Goal: Task Accomplishment & Management: Complete application form

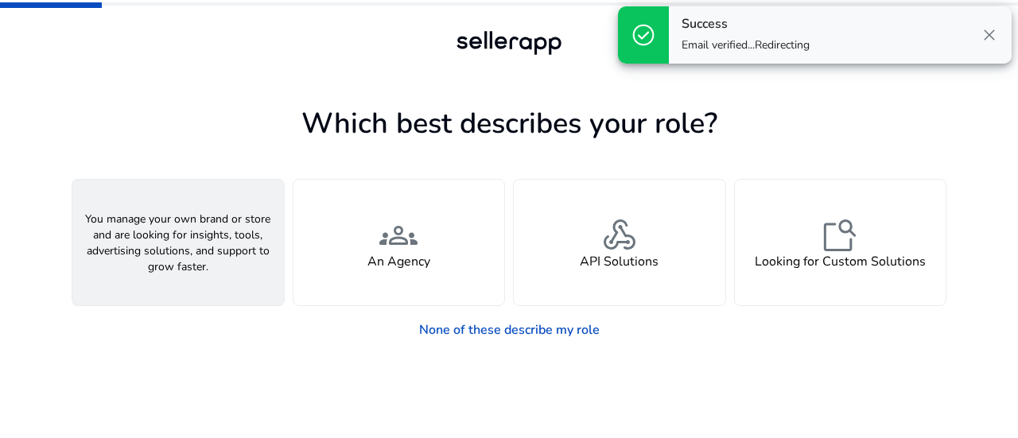
click at [191, 254] on h4 "A Seller" at bounding box center [178, 261] width 48 height 15
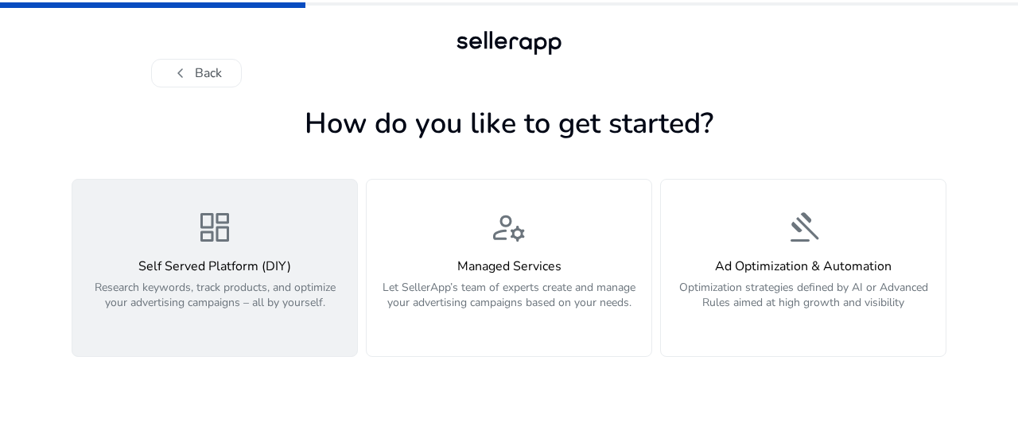
click at [293, 223] on div "dashboard Self Served Platform (DIY) Research keywords, track products, and opt…" at bounding box center [215, 267] width 266 height 119
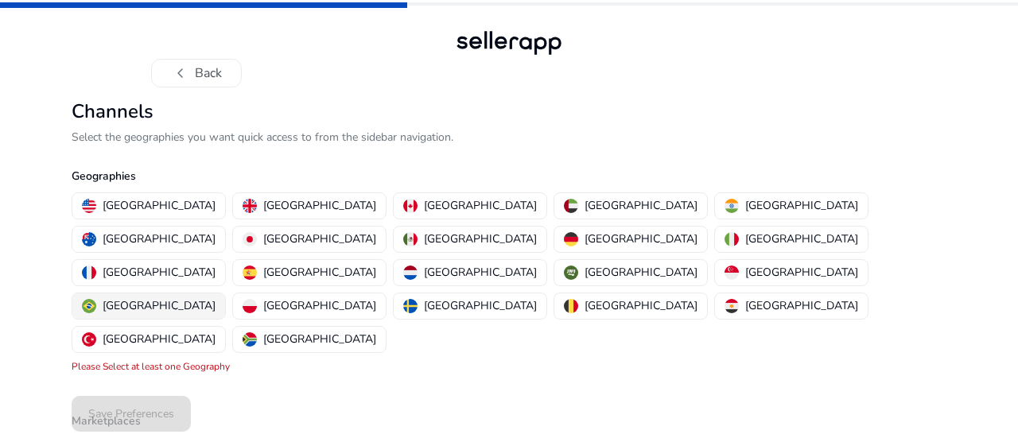
click at [215, 297] on p "[GEOGRAPHIC_DATA]" at bounding box center [159, 305] width 113 height 17
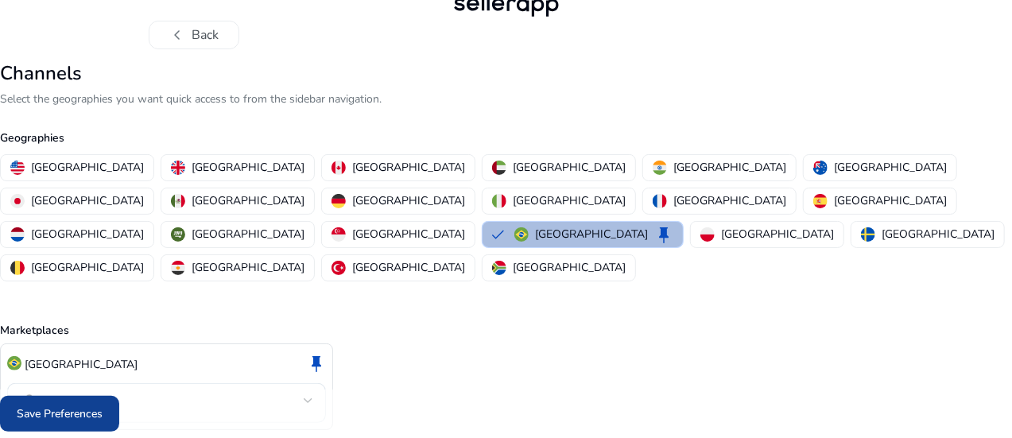
scroll to position [56, 0]
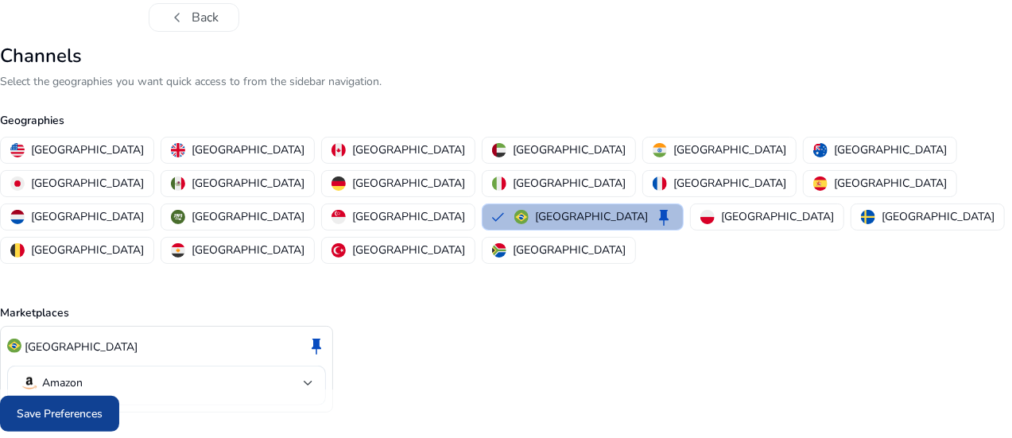
click at [103, 407] on span "Save Preferences" at bounding box center [60, 414] width 86 height 17
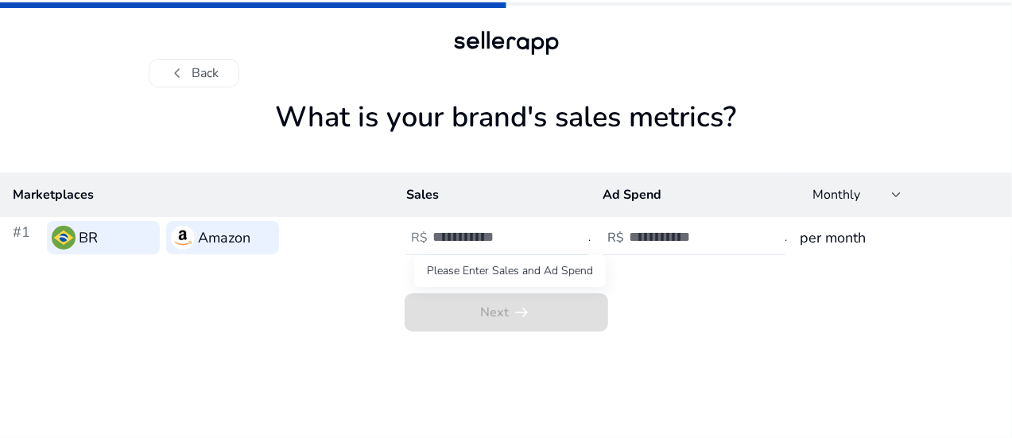
scroll to position [0, 0]
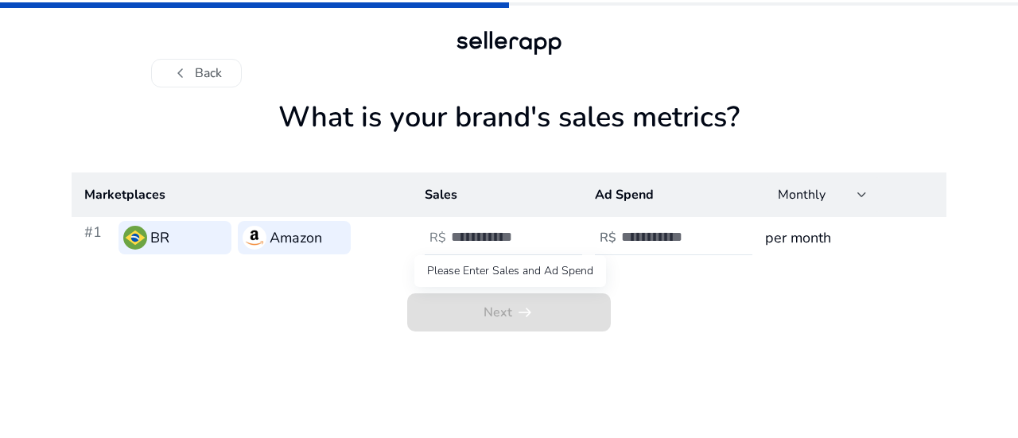
click at [494, 317] on span "Next arrow_right_alt" at bounding box center [509, 312] width 204 height 38
click at [491, 246] on input "number" at bounding box center [504, 236] width 107 height 17
type input "***"
click at [670, 243] on input "number" at bounding box center [674, 236] width 107 height 17
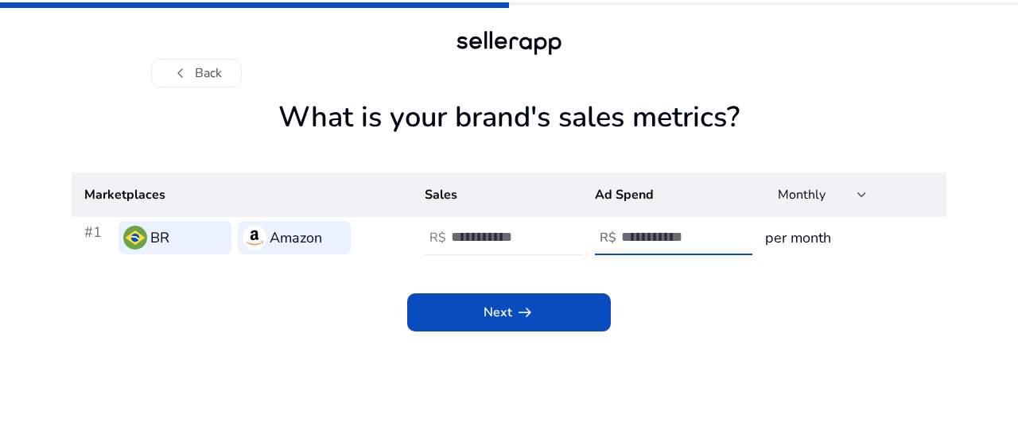
type input "***"
click at [798, 238] on h3 "per month" at bounding box center [849, 238] width 169 height 22
click at [832, 204] on div "Monthly" at bounding box center [822, 194] width 89 height 19
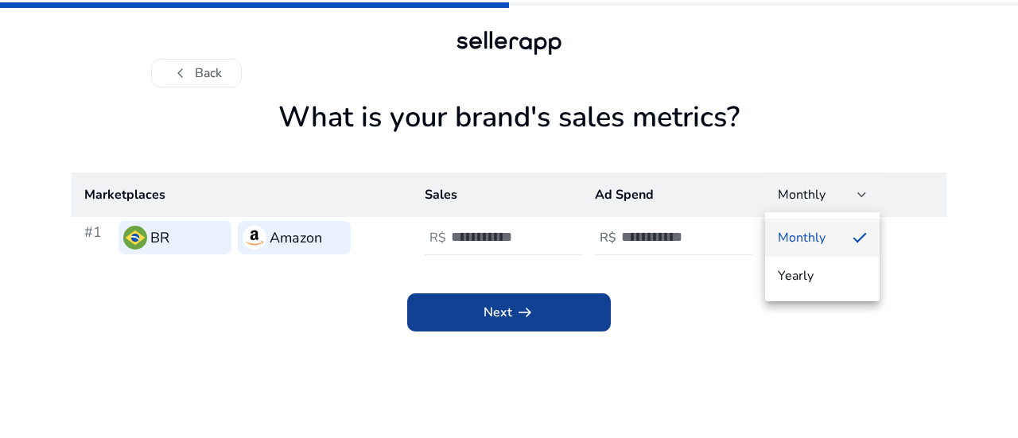
click at [549, 322] on div at bounding box center [509, 219] width 1018 height 438
click at [507, 314] on span "Next arrow_right_alt" at bounding box center [508, 312] width 51 height 19
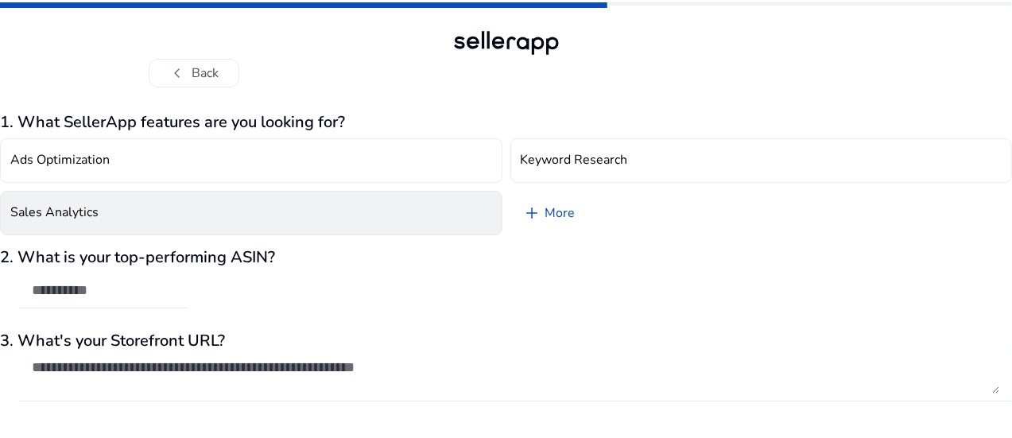
click at [227, 215] on button "Sales Analytics" at bounding box center [251, 213] width 503 height 45
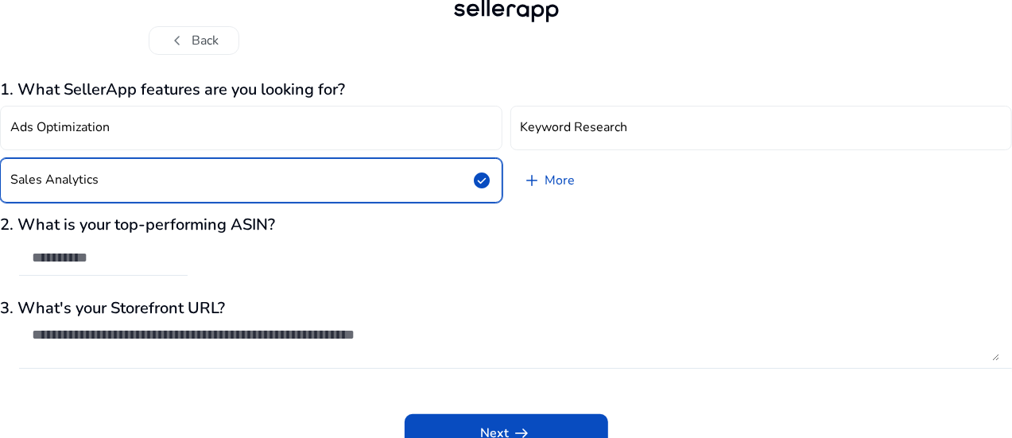
scroll to position [47, 0]
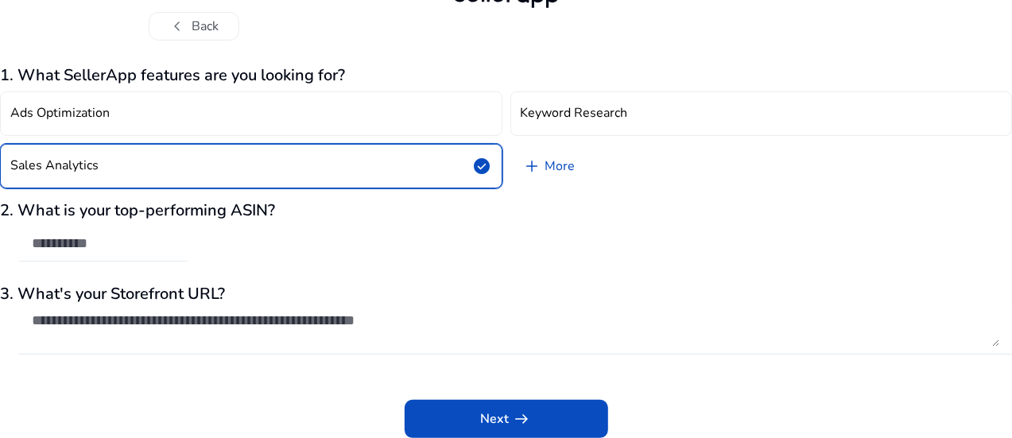
click at [171, 248] on input "text" at bounding box center [103, 243] width 143 height 17
click at [293, 320] on textarea at bounding box center [516, 329] width 968 height 35
click at [244, 320] on textarea at bounding box center [516, 329] width 968 height 35
